Goal: Complete application form

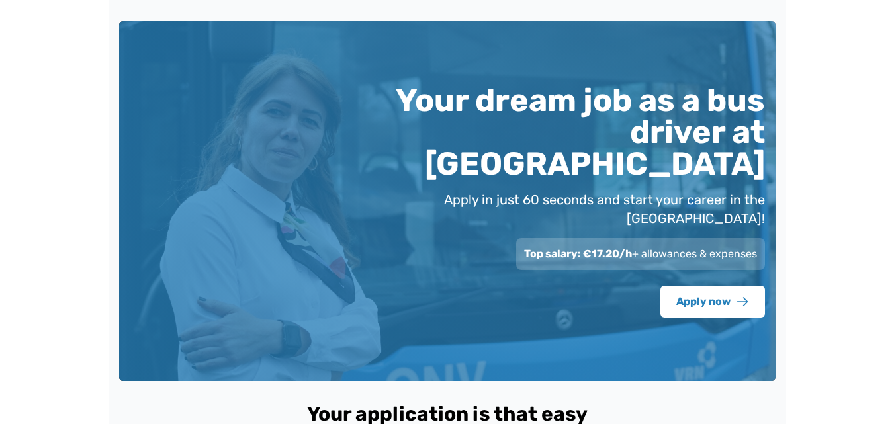
click at [733, 286] on button "Apply now" at bounding box center [712, 302] width 105 height 32
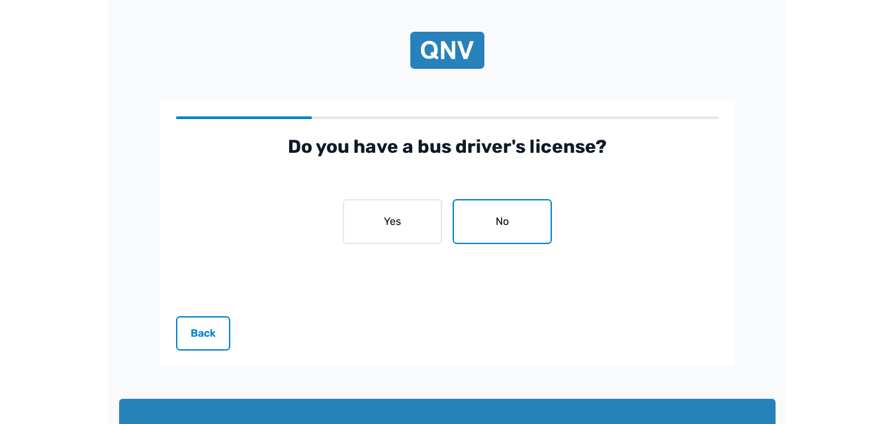
click at [484, 213] on button "No" at bounding box center [502, 221] width 99 height 45
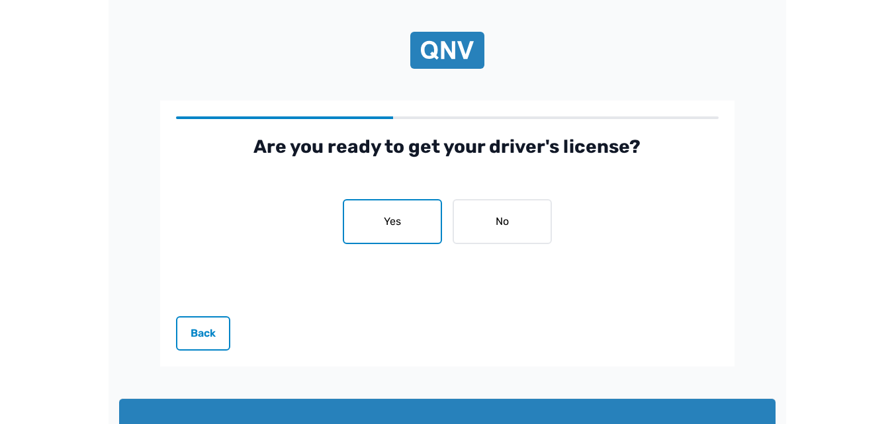
click at [412, 221] on button "Yes" at bounding box center [392, 221] width 99 height 45
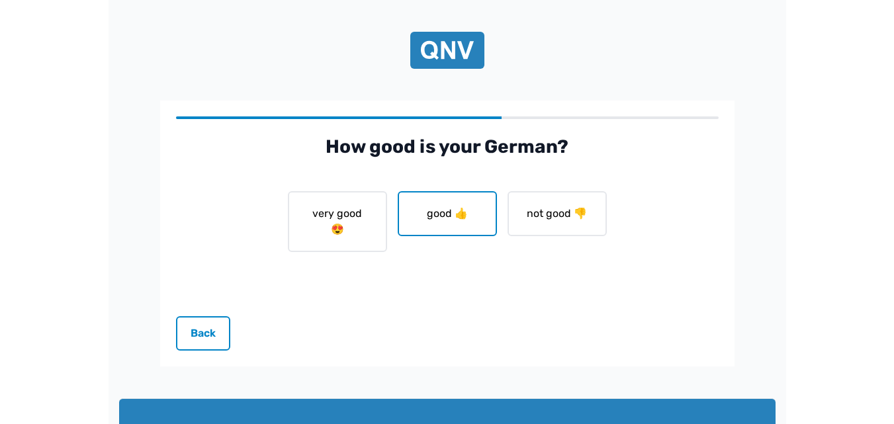
click at [468, 205] on button "good 👍" at bounding box center [447, 213] width 99 height 45
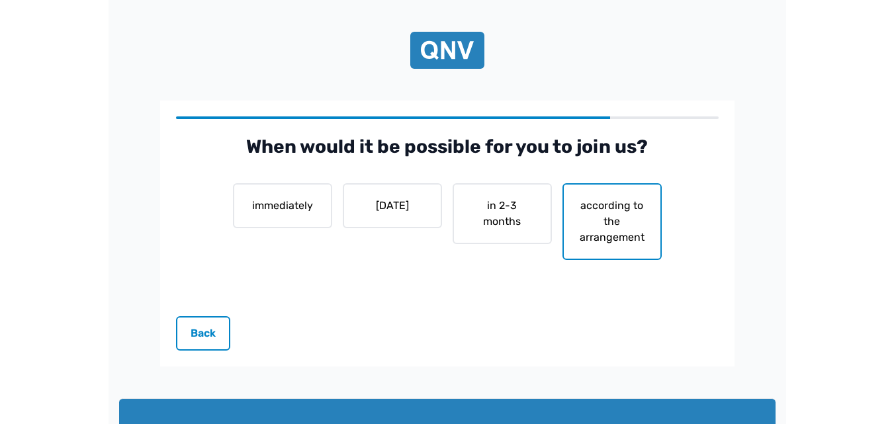
click at [613, 212] on font "according to the arrangement" at bounding box center [612, 221] width 65 height 44
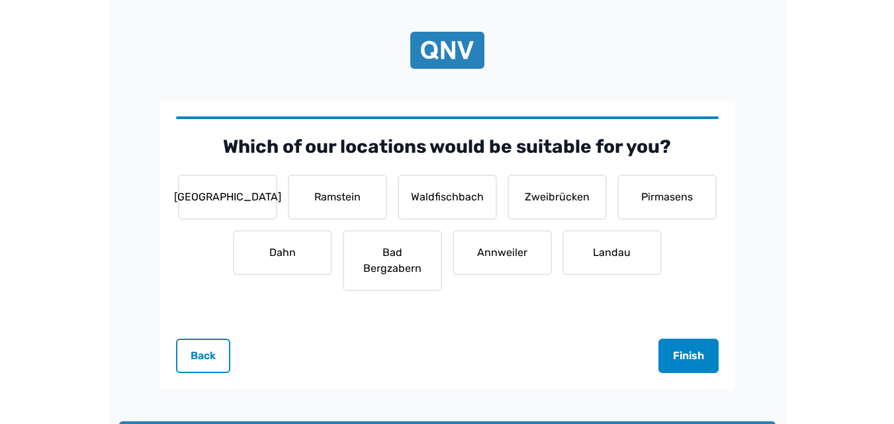
click at [761, 132] on div "Which of our locations would be suitable for you? Kaiserslautern Ramstein Waldf…" at bounding box center [447, 205] width 656 height 368
click at [208, 357] on font "Back" at bounding box center [203, 355] width 25 height 13
